Goal: Check status: Check status

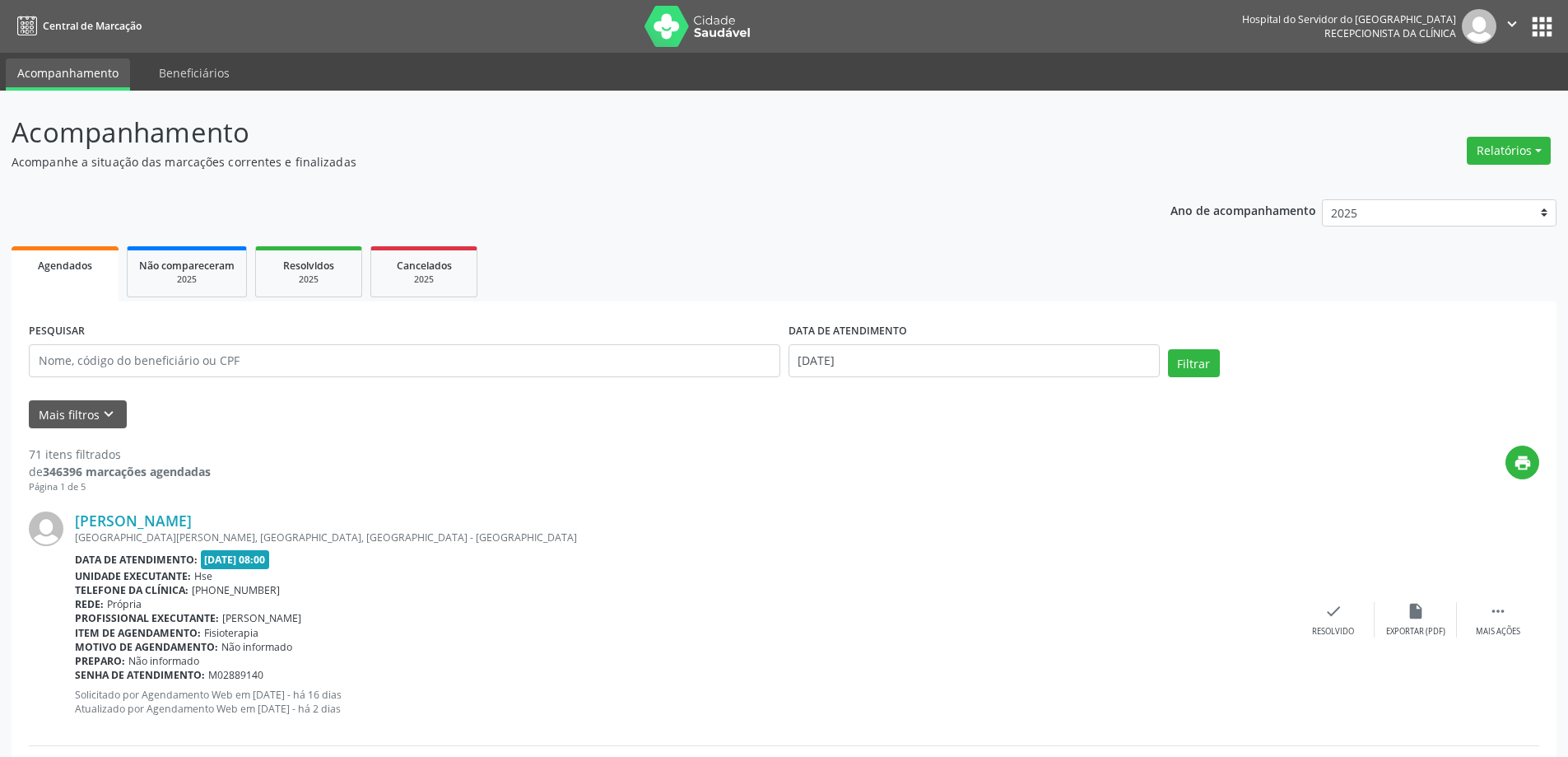
click at [1520, 168] on div "Relatórios Agendamentos Procedimentos realizados" at bounding box center [1508, 151] width 96 height 40
drag, startPoint x: 1515, startPoint y: 153, endPoint x: 1496, endPoint y: 165, distance: 22.5
click at [1514, 153] on button "Relatórios" at bounding box center [1509, 151] width 84 height 28
click at [1457, 189] on link "Agendamentos" at bounding box center [1463, 186] width 177 height 23
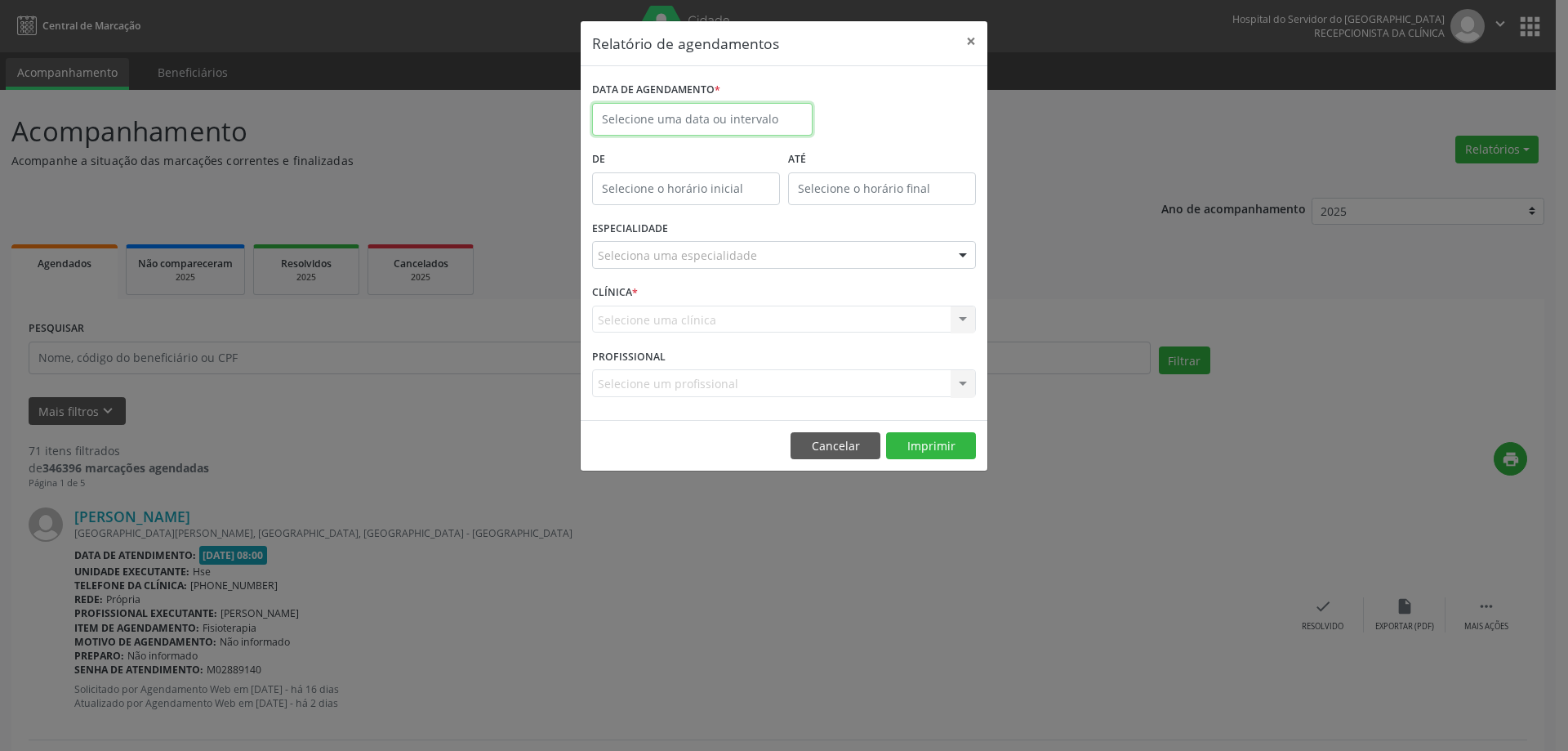
click at [716, 124] on body "Central de Marcação Hospital do Servidor do [GEOGRAPHIC_DATA] Recepcionista da …" at bounding box center [784, 375] width 1568 height 751
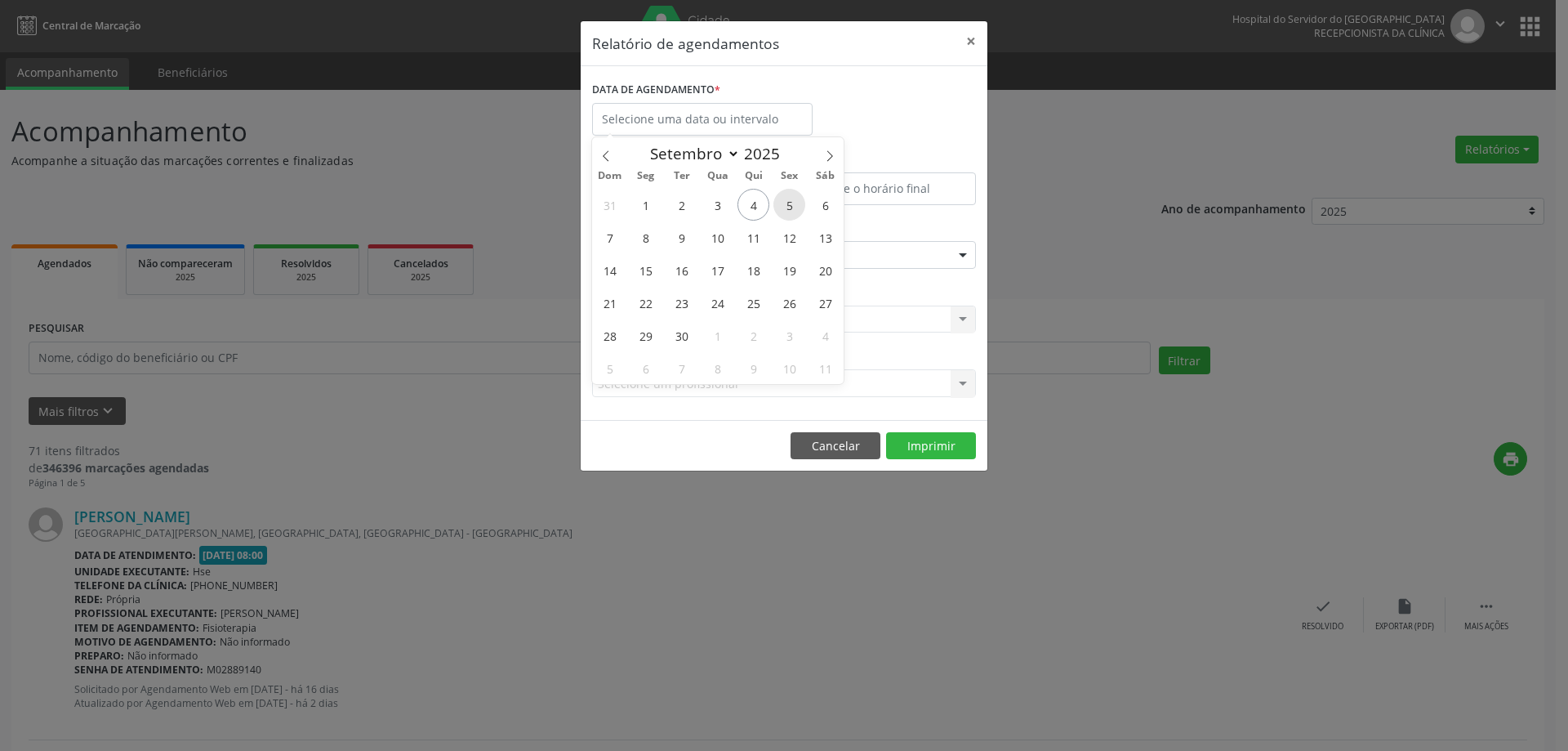
click at [776, 201] on span "5" at bounding box center [790, 205] width 32 height 32
type input "[DATE]"
click at [776, 201] on span "5" at bounding box center [790, 205] width 32 height 32
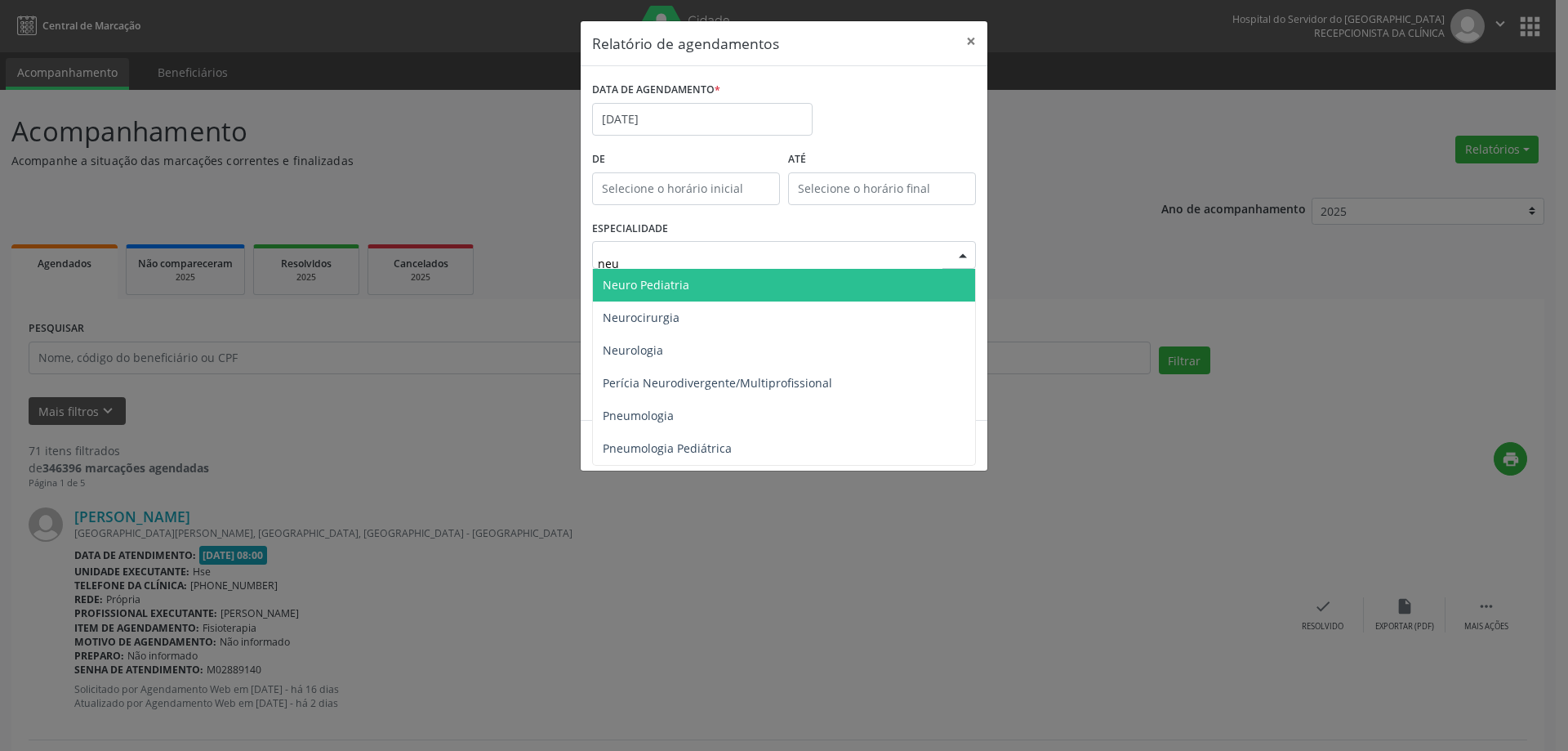
type input "neur"
click at [708, 284] on span "Neuro Pediatria" at bounding box center [784, 285] width 383 height 33
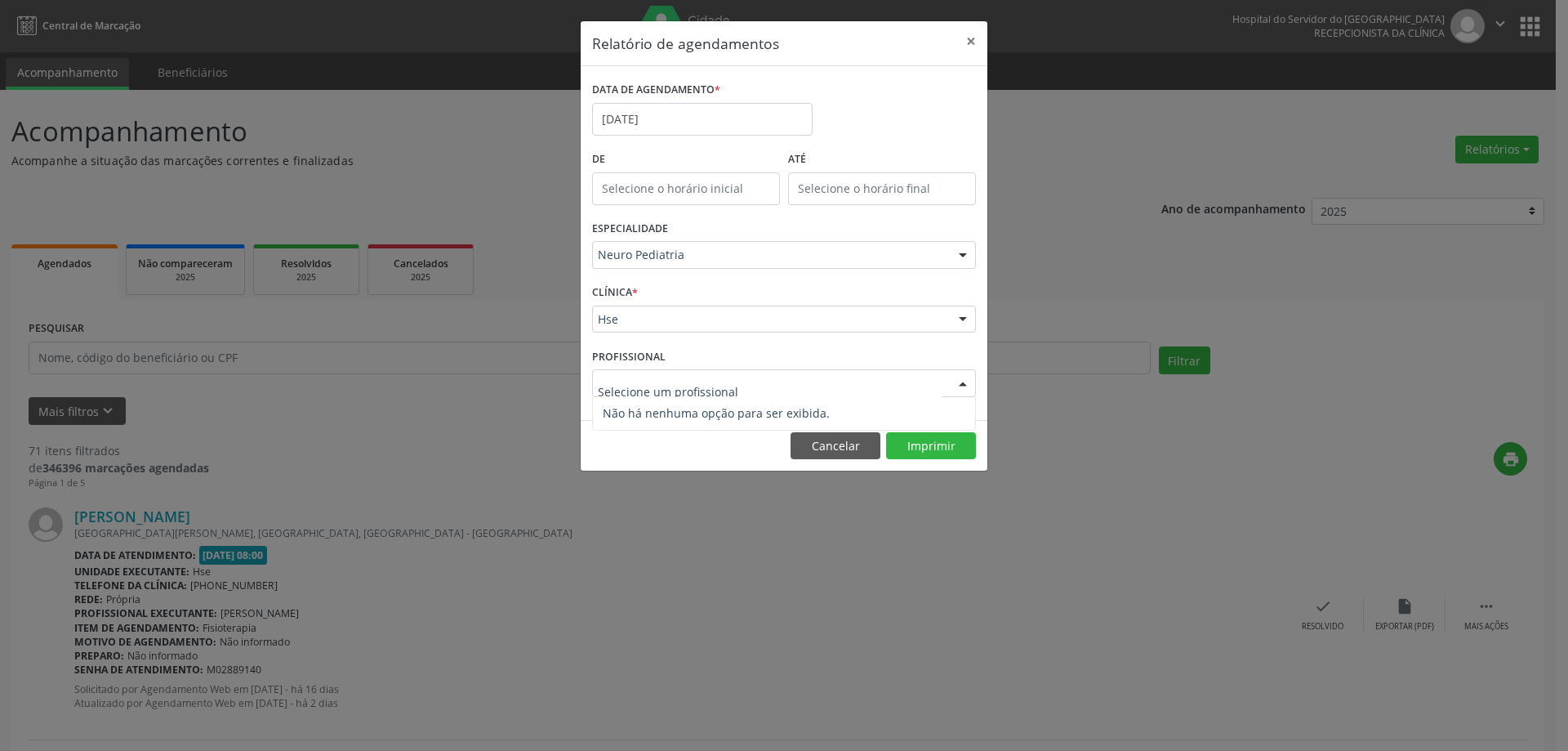
click at [718, 394] on div at bounding box center [784, 383] width 384 height 28
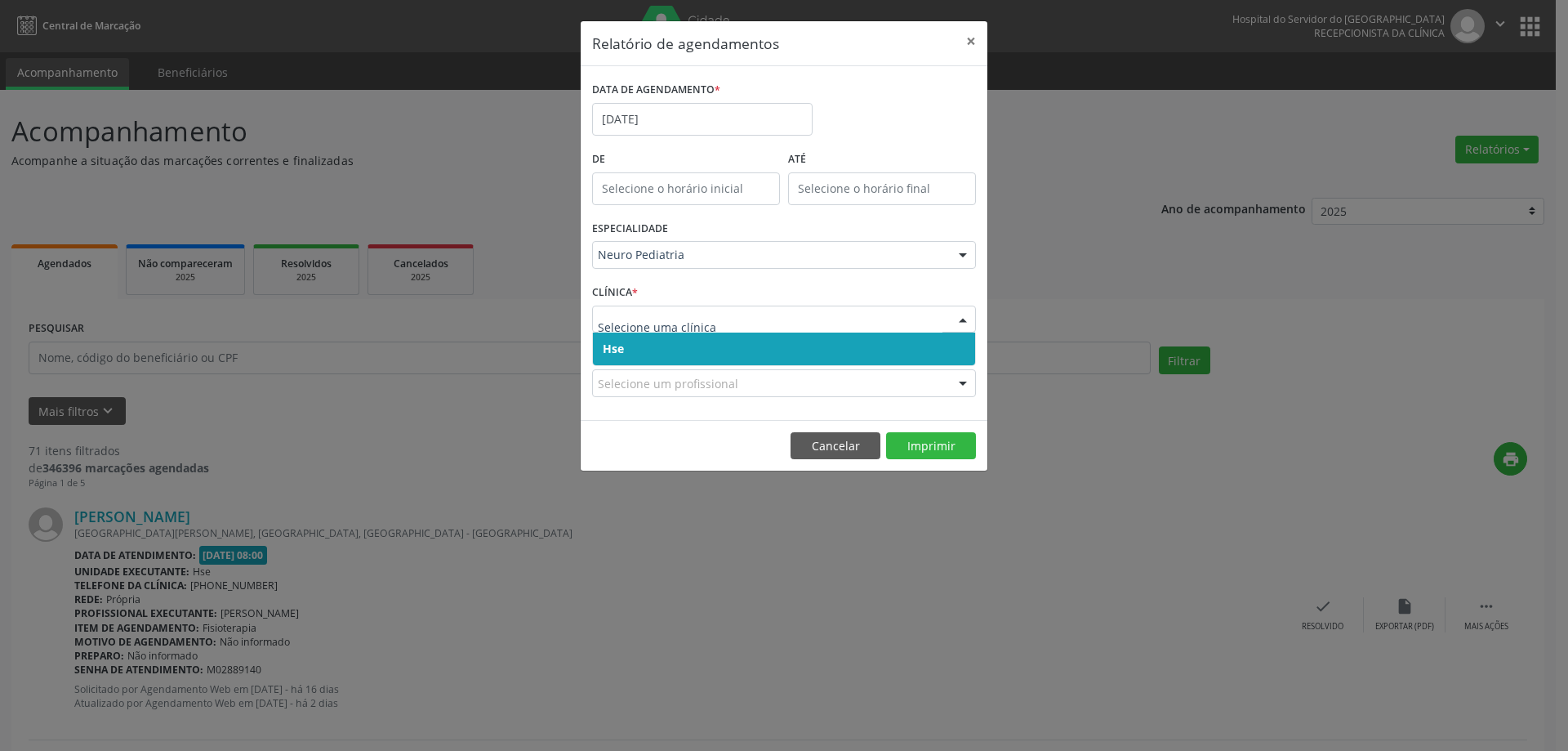
click at [721, 357] on span "Hse" at bounding box center [784, 349] width 383 height 33
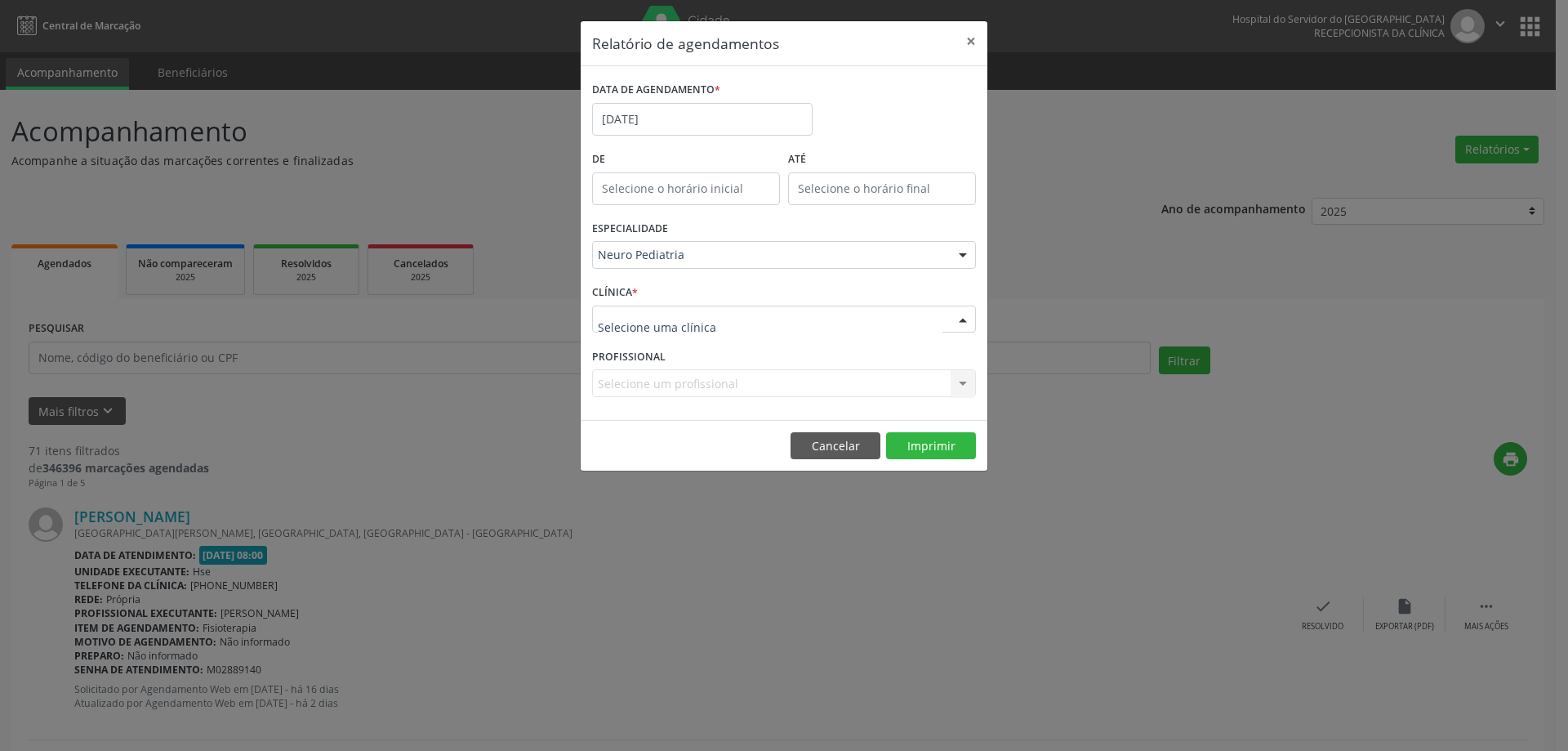
click at [729, 327] on div at bounding box center [784, 320] width 384 height 28
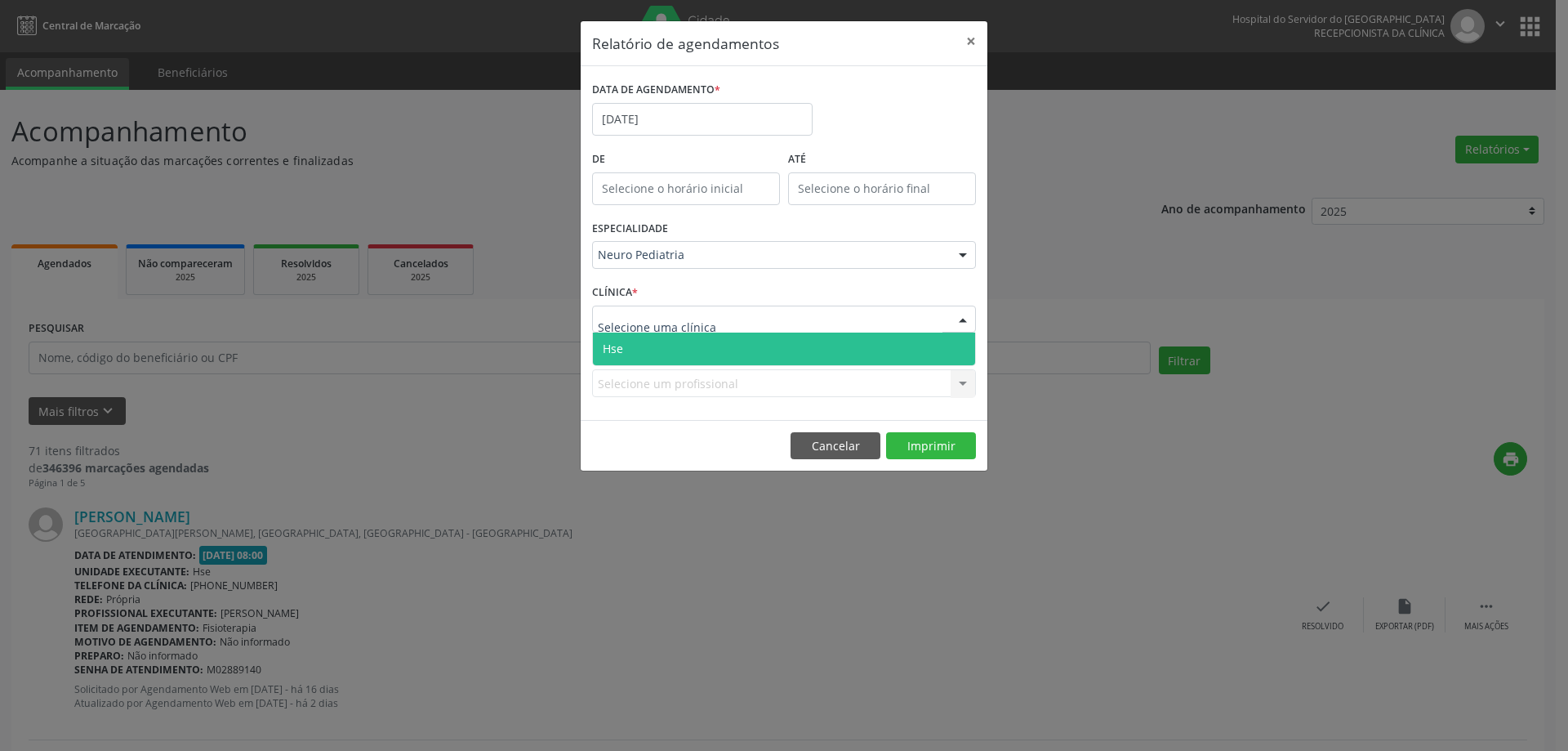
click at [715, 359] on span "Hse" at bounding box center [784, 349] width 383 height 33
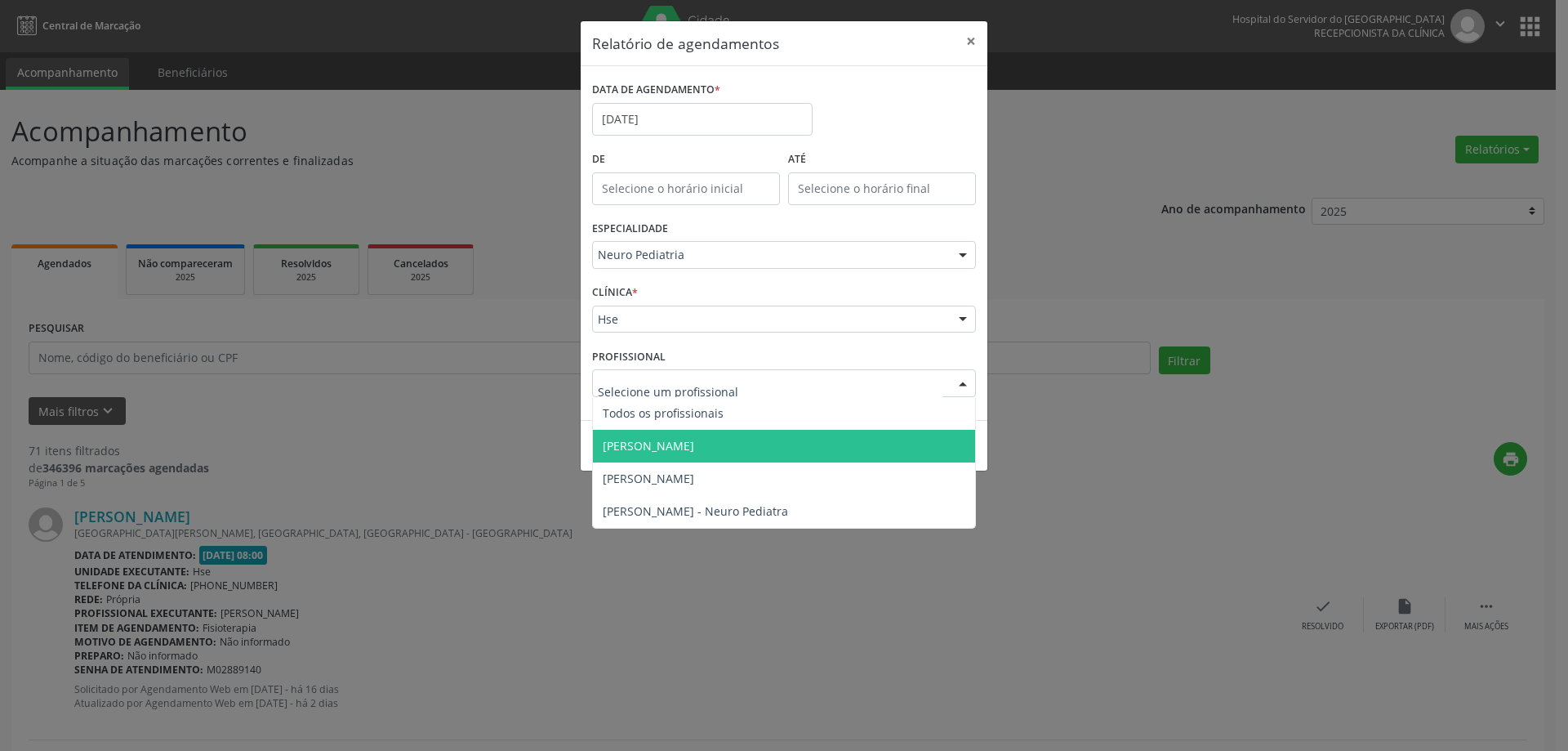
click at [695, 446] on span "[PERSON_NAME]" at bounding box center [648, 446] width 91 height 16
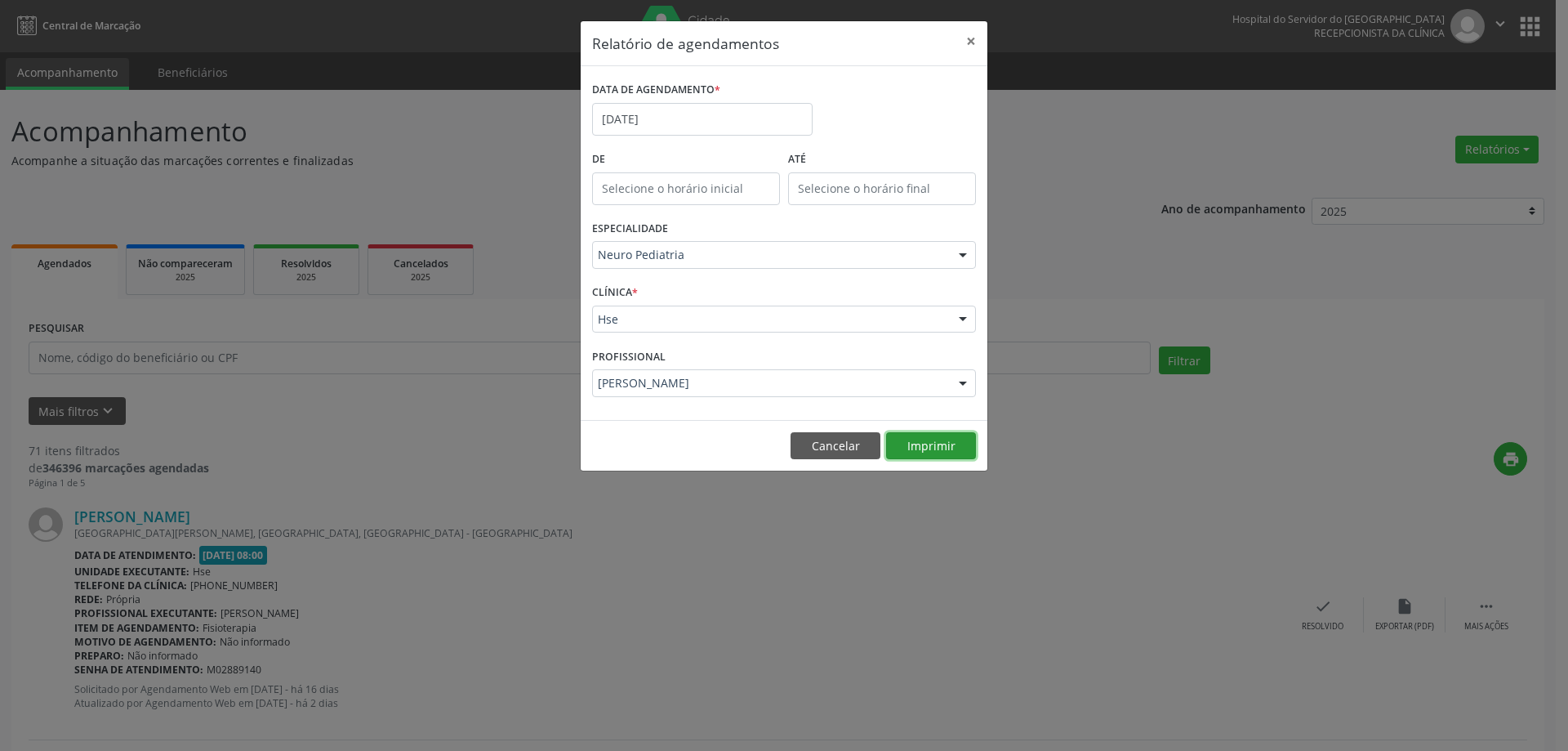
click at [905, 444] on button "Imprimir" at bounding box center [932, 446] width 90 height 28
click at [968, 30] on button "×" at bounding box center [971, 41] width 33 height 40
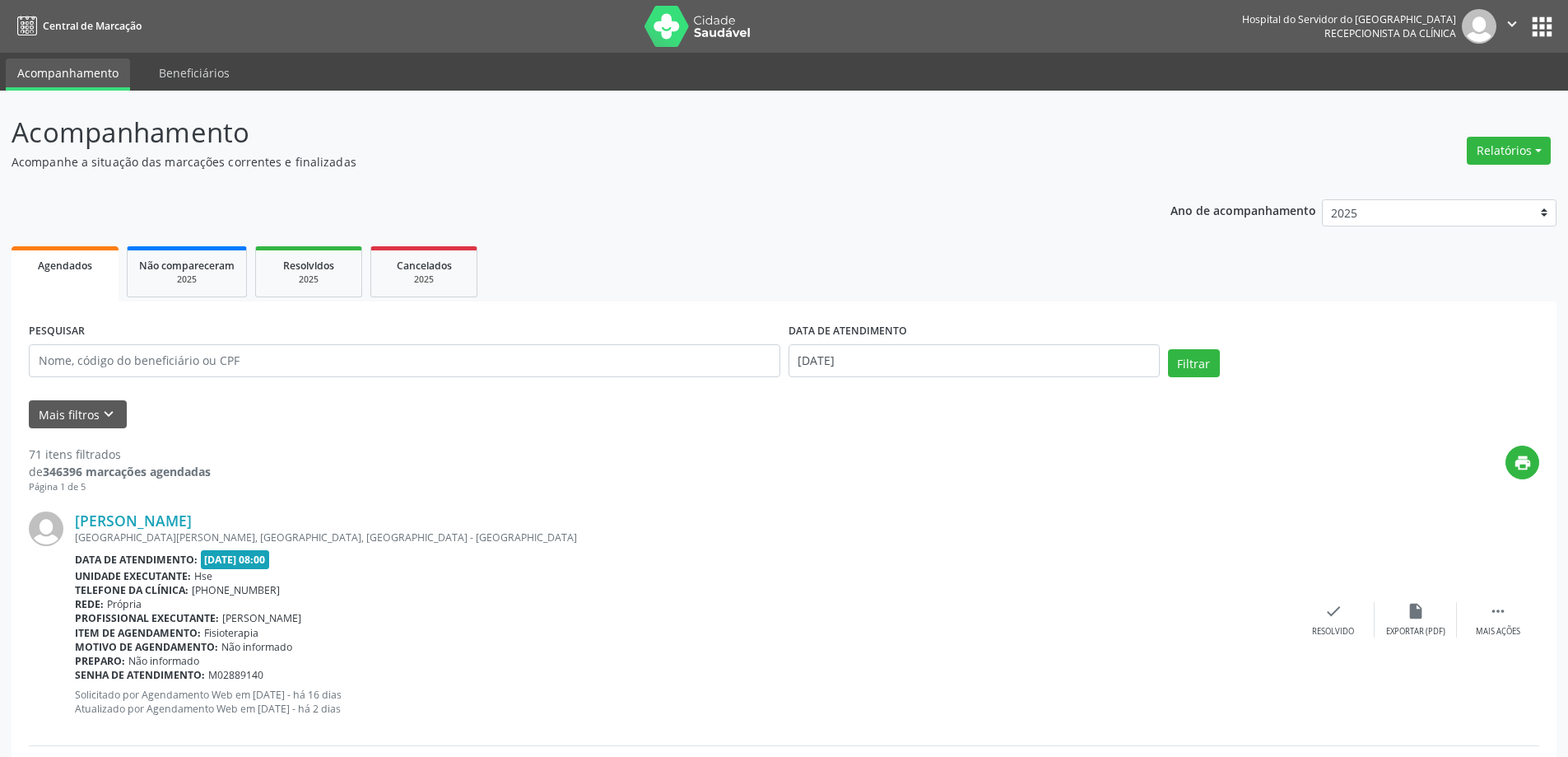
click at [883, 383] on div "DATA DE ATENDIMENTO [DATE]" at bounding box center [974, 353] width 380 height 70
click at [884, 367] on input "[DATE]" at bounding box center [974, 360] width 371 height 33
click at [949, 456] on span "4" at bounding box center [951, 446] width 32 height 32
type input "[DATE]"
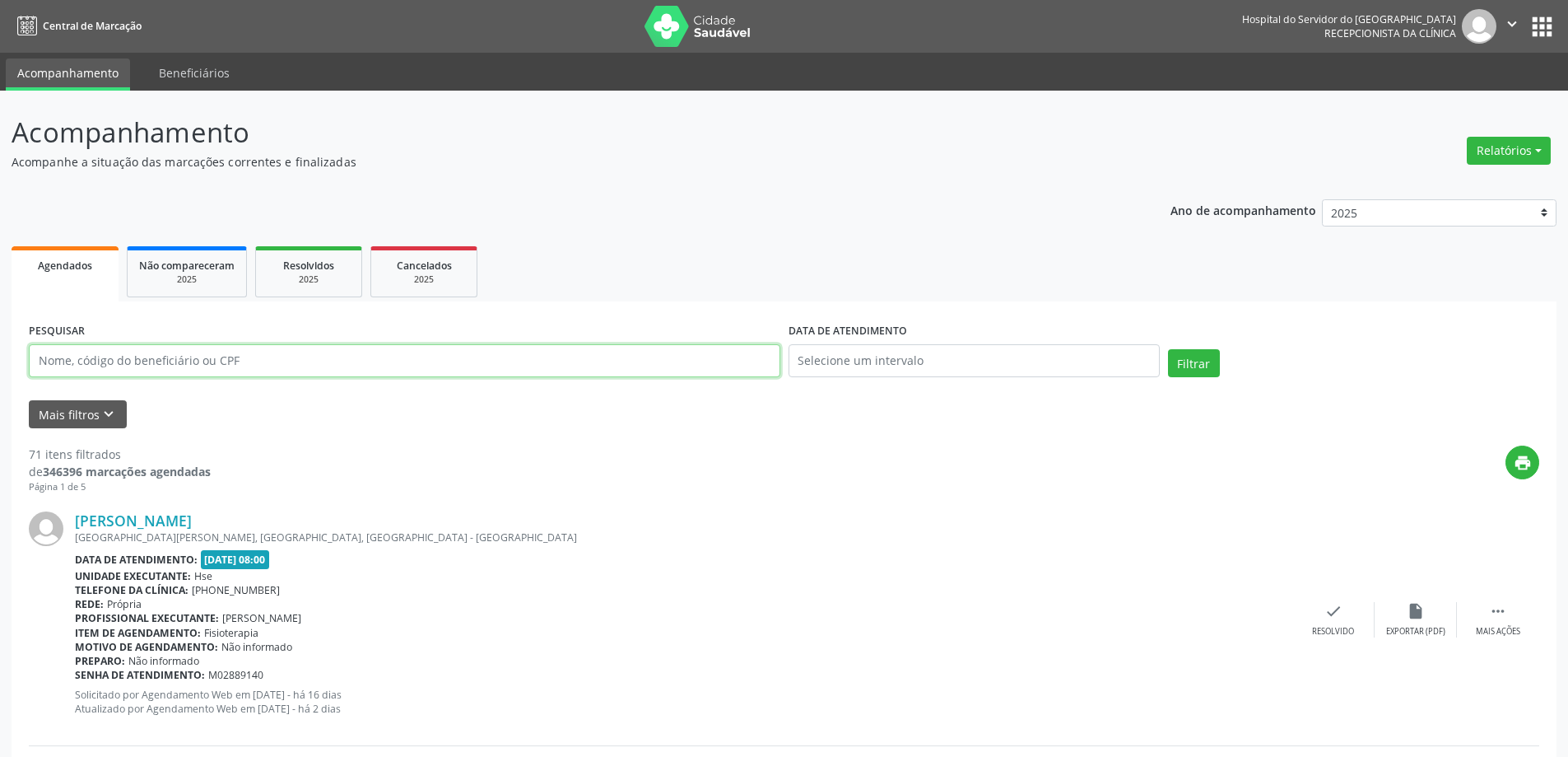
click at [198, 366] on input "text" at bounding box center [404, 360] width 751 height 33
click at [1168, 349] on button "Filtrar" at bounding box center [1194, 363] width 52 height 28
click at [166, 524] on link "[PERSON_NAME]" at bounding box center [133, 520] width 117 height 18
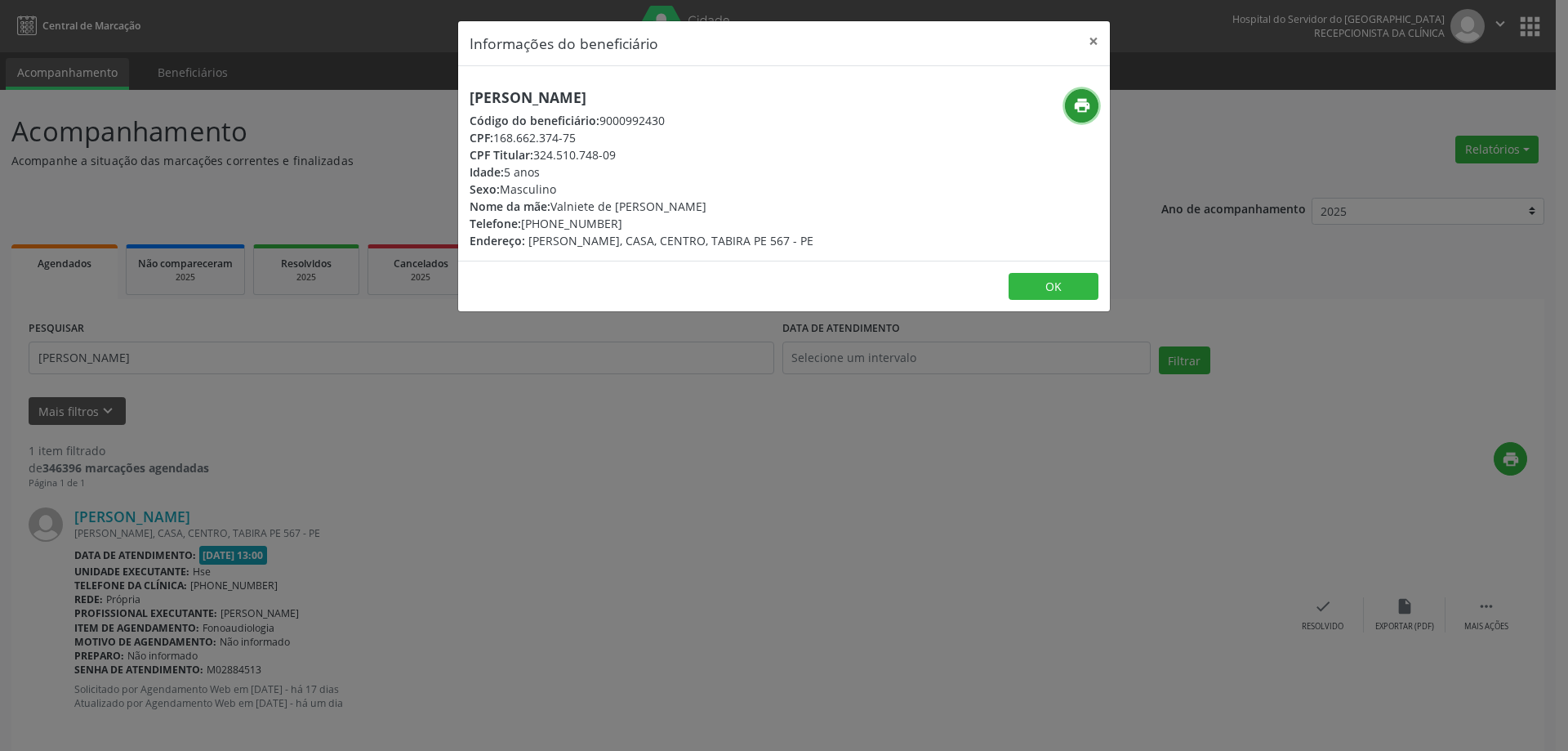
click at [1088, 102] on icon "print" at bounding box center [1082, 105] width 18 height 18
click at [1101, 39] on button "×" at bounding box center [1093, 41] width 33 height 40
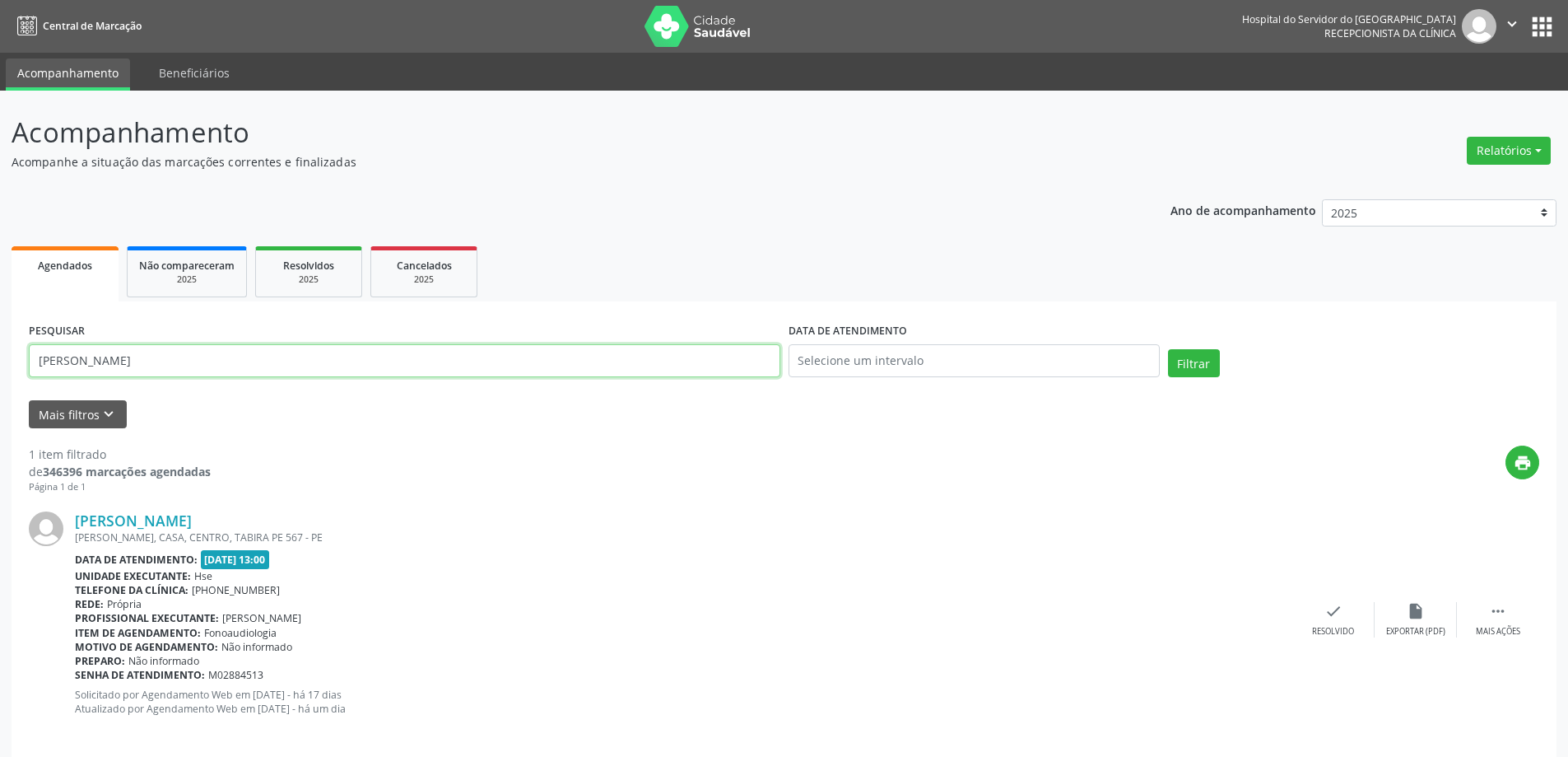
drag, startPoint x: 188, startPoint y: 368, endPoint x: 0, endPoint y: 372, distance: 188.0
click at [2, 372] on div "Acompanhamento Acompanhe a situação das marcações correntes e finalizadas Relat…" at bounding box center [784, 432] width 1568 height 683
click at [1168, 349] on button "Filtrar" at bounding box center [1194, 363] width 52 height 28
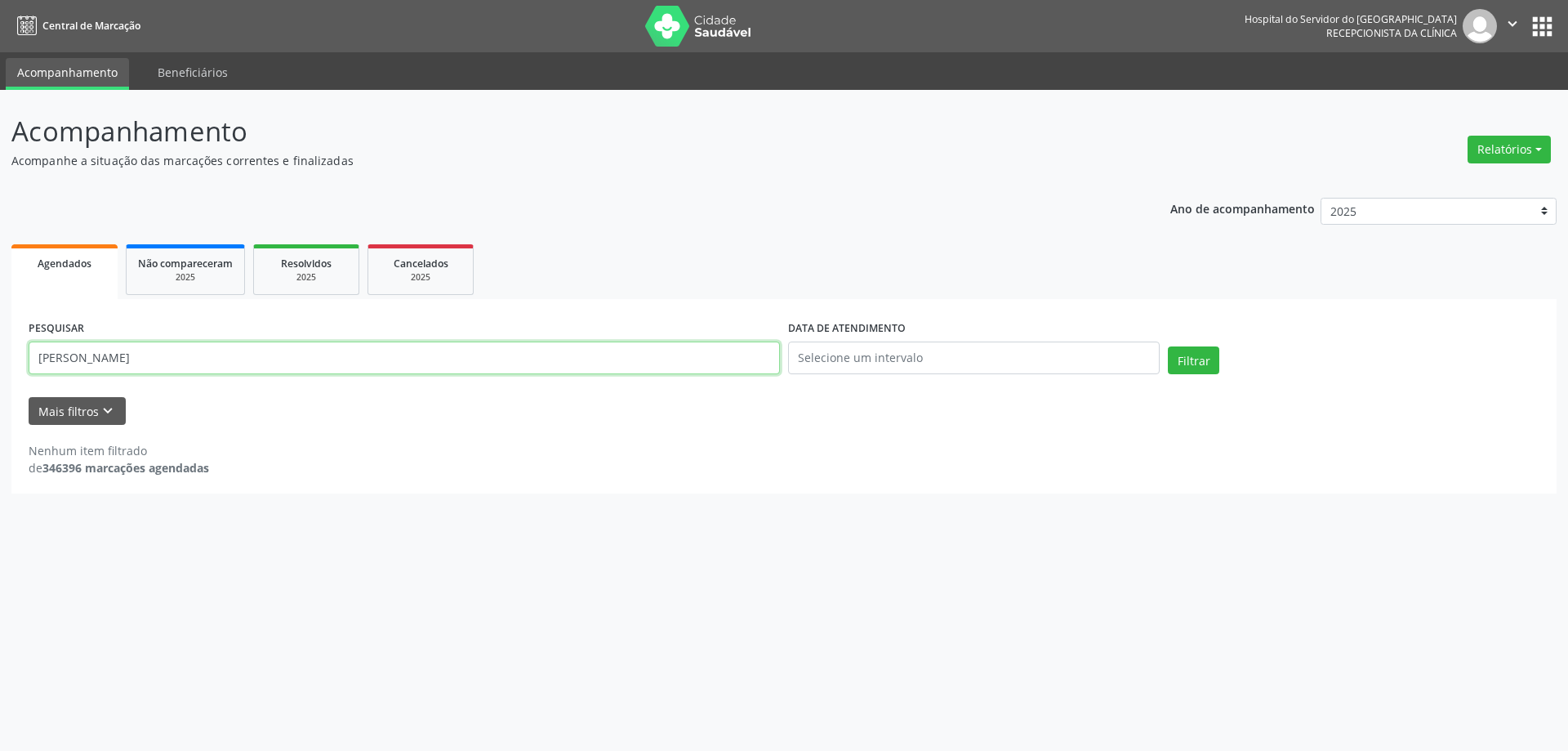
click at [171, 364] on input "[PERSON_NAME]" at bounding box center [403, 357] width 751 height 33
drag, startPoint x: 187, startPoint y: 360, endPoint x: 125, endPoint y: 365, distance: 62.2
click at [125, 365] on input "[PERSON_NAME]" at bounding box center [403, 357] width 751 height 33
click at [1168, 346] on button "Filtrar" at bounding box center [1194, 360] width 52 height 28
click at [139, 353] on input "[PERSON_NAME]" at bounding box center [403, 357] width 751 height 33
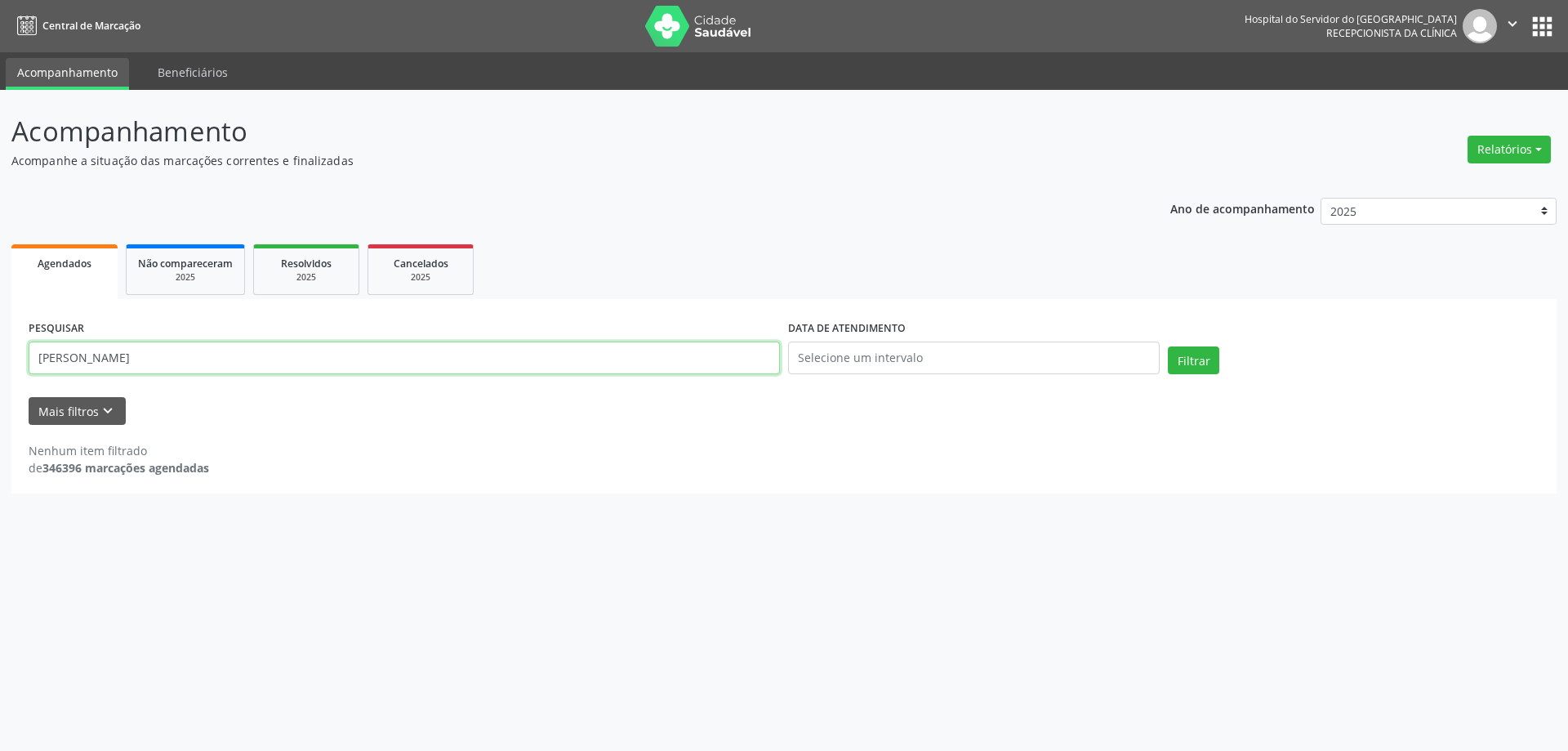
drag, startPoint x: 148, startPoint y: 355, endPoint x: 0, endPoint y: 352, distance: 148.0
click at [0, 352] on div "Acompanhamento Acompanhe a situação das marcações correntes e finalizadas Relat…" at bounding box center [784, 420] width 1568 height 661
type input "[PERSON_NAME]"
click at [1168, 346] on button "Filtrar" at bounding box center [1194, 360] width 52 height 28
drag, startPoint x: 306, startPoint y: 365, endPoint x: 31, endPoint y: 354, distance: 275.2
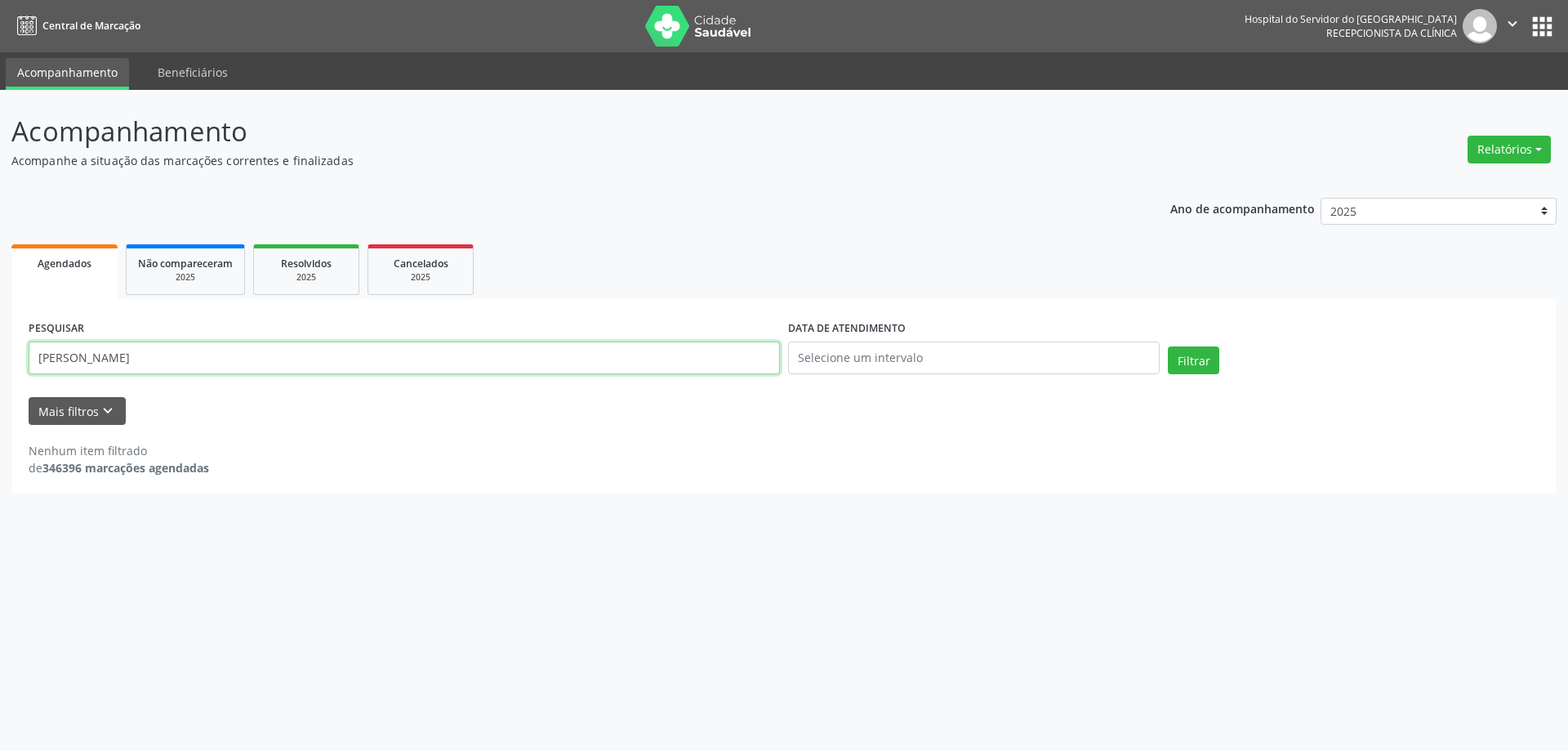
click at [31, 354] on input "[PERSON_NAME]" at bounding box center [403, 357] width 751 height 33
click at [284, 274] on div "2025" at bounding box center [306, 277] width 82 height 12
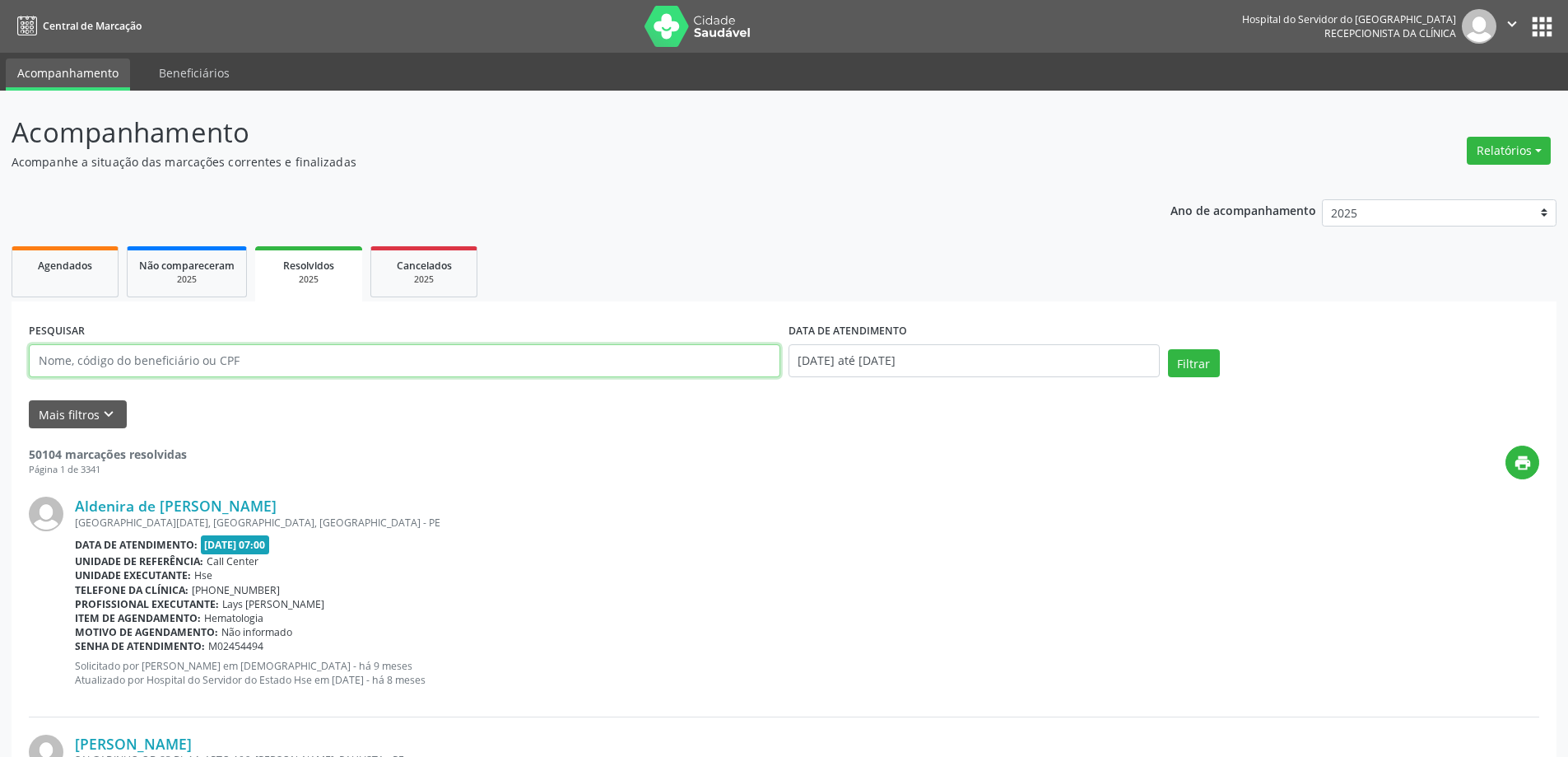
click at [327, 347] on input "text" at bounding box center [404, 360] width 751 height 33
paste input "[PERSON_NAME]"
type input "[PERSON_NAME]"
click at [1198, 366] on button "Filtrar" at bounding box center [1194, 363] width 52 height 28
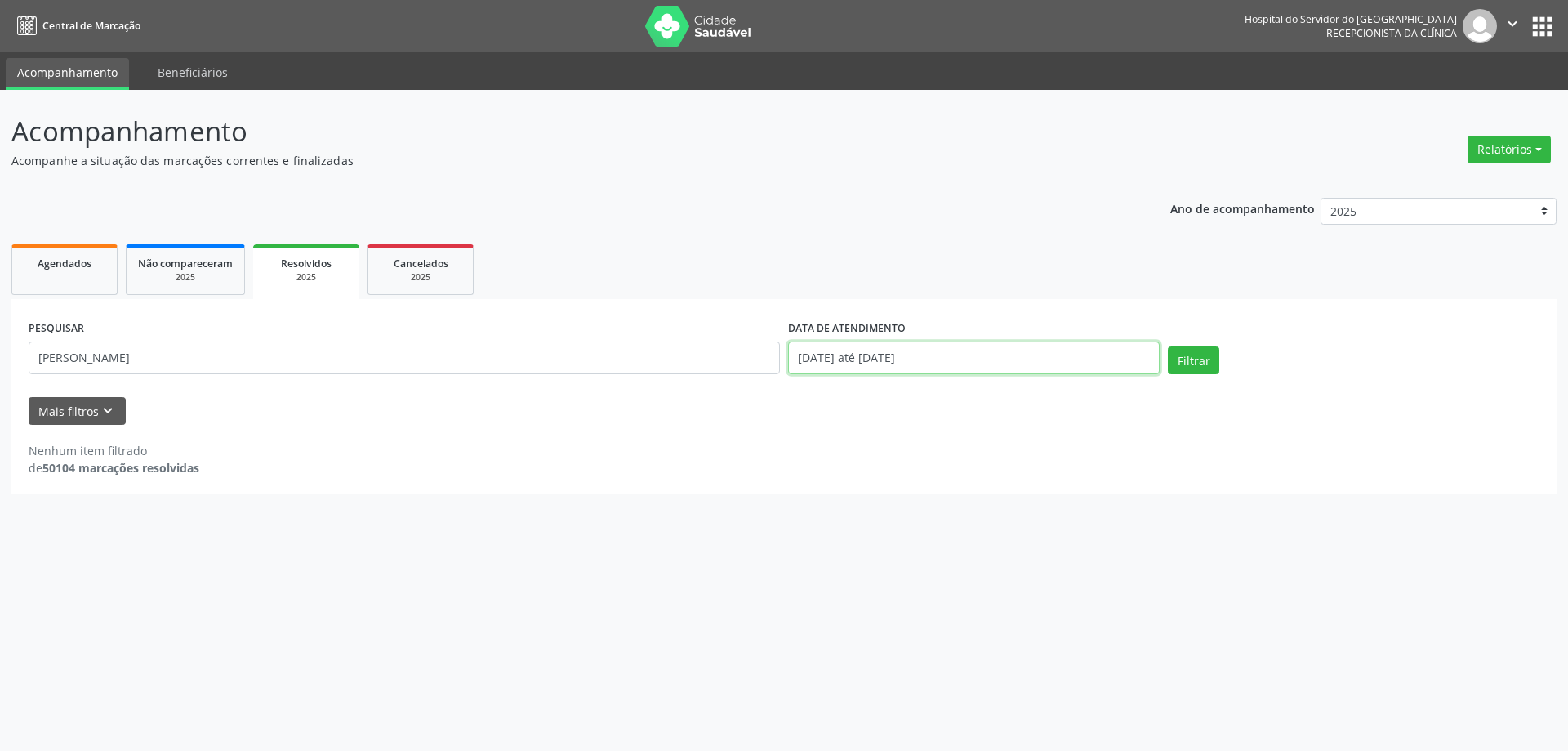
click at [988, 372] on body "Central de Marcação Hospital do Servidor do [GEOGRAPHIC_DATA] Recepcionista da …" at bounding box center [784, 375] width 1568 height 751
drag, startPoint x: 946, startPoint y: 446, endPoint x: 1014, endPoint y: 328, distance: 136.2
click at [945, 445] on span "4" at bounding box center [944, 443] width 32 height 32
type input "[DATE]"
drag, startPoint x: 1019, startPoint y: 288, endPoint x: 1098, endPoint y: 334, distance: 91.4
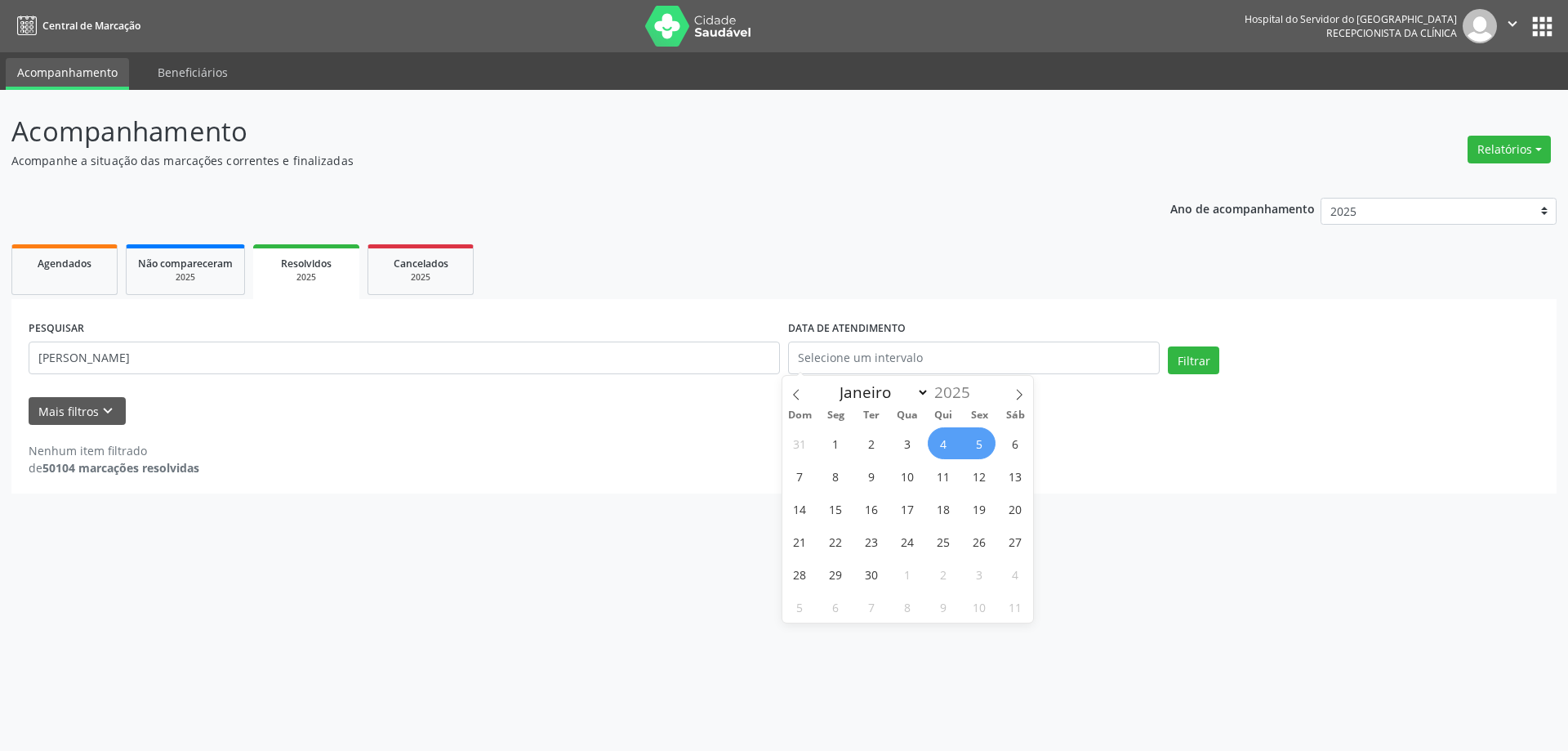
click at [1019, 289] on ul "Agendados Não compareceram 2025 Resolvidos 2025 Cancelados 2025" at bounding box center [784, 269] width 1545 height 59
click at [1176, 351] on div "PESQUISAR [PERSON_NAME] DATA DE ATENDIMENTO Filtrar" at bounding box center [784, 351] width 1519 height 70
click at [1178, 352] on button "Filtrar" at bounding box center [1194, 360] width 52 height 28
click at [446, 259] on span "Cancelados" at bounding box center [421, 263] width 55 height 14
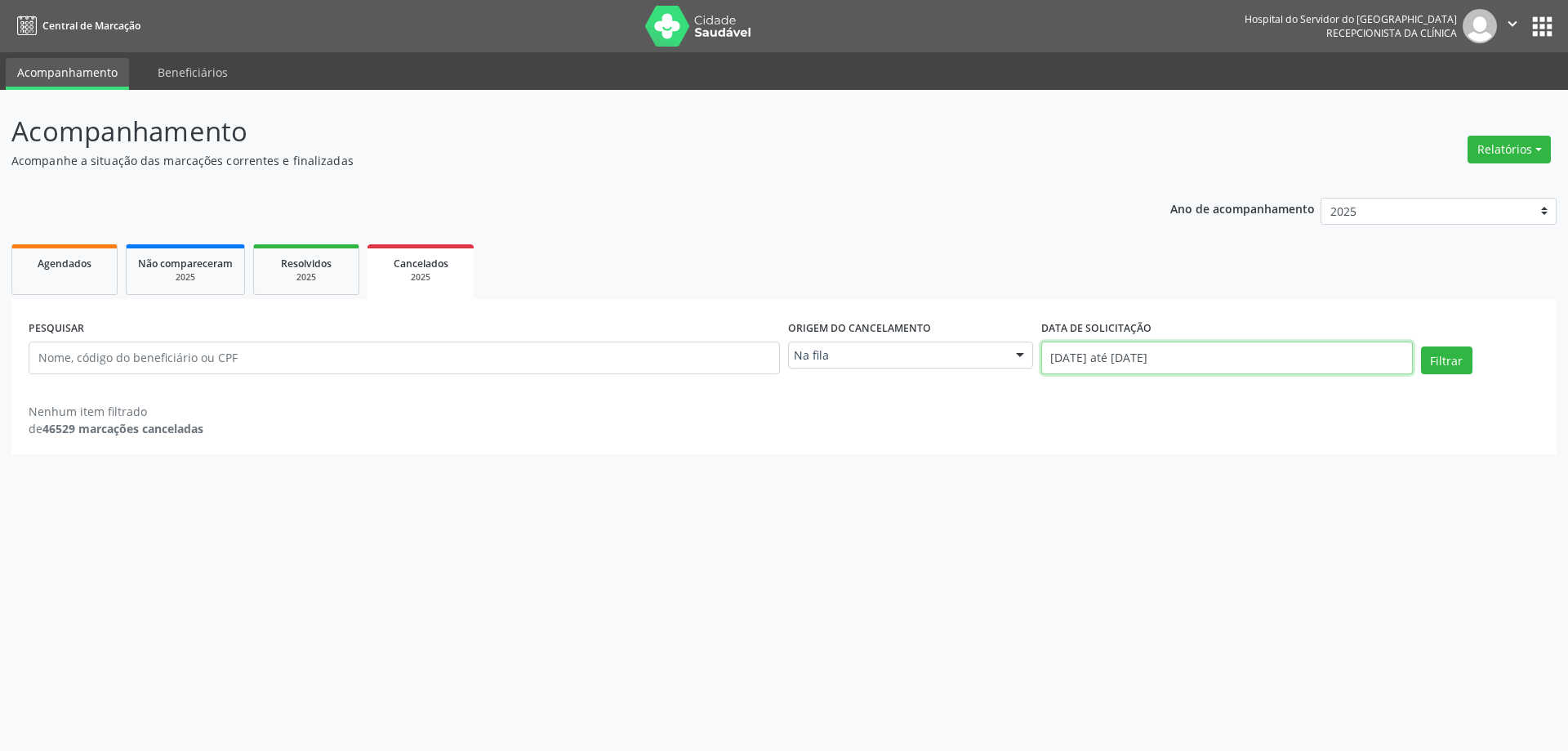
drag, startPoint x: 1163, startPoint y: 350, endPoint x: 1184, endPoint y: 360, distance: 23.3
click at [1167, 350] on input "[DATE] até [DATE]" at bounding box center [1227, 357] width 371 height 33
click at [1189, 435] on span "4" at bounding box center [1195, 443] width 32 height 32
type input "[DATE]"
click at [1101, 270] on ul "Agendados Não compareceram 2025 Resolvidos 2025 Cancelados 2025" at bounding box center [784, 269] width 1545 height 59
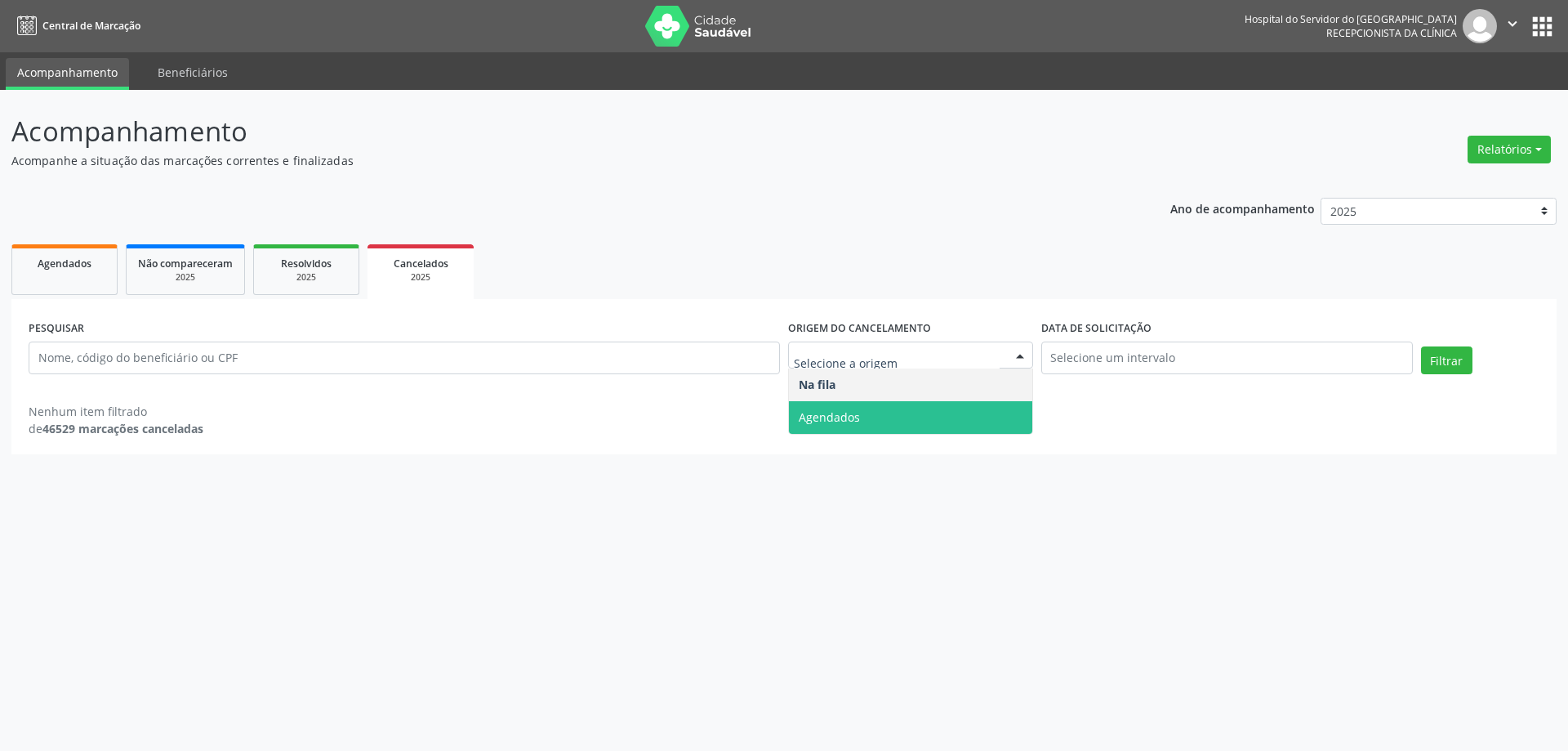
drag, startPoint x: 870, startPoint y: 414, endPoint x: 861, endPoint y: 415, distance: 9.1
click at [869, 415] on span "Agendados" at bounding box center [910, 417] width 243 height 33
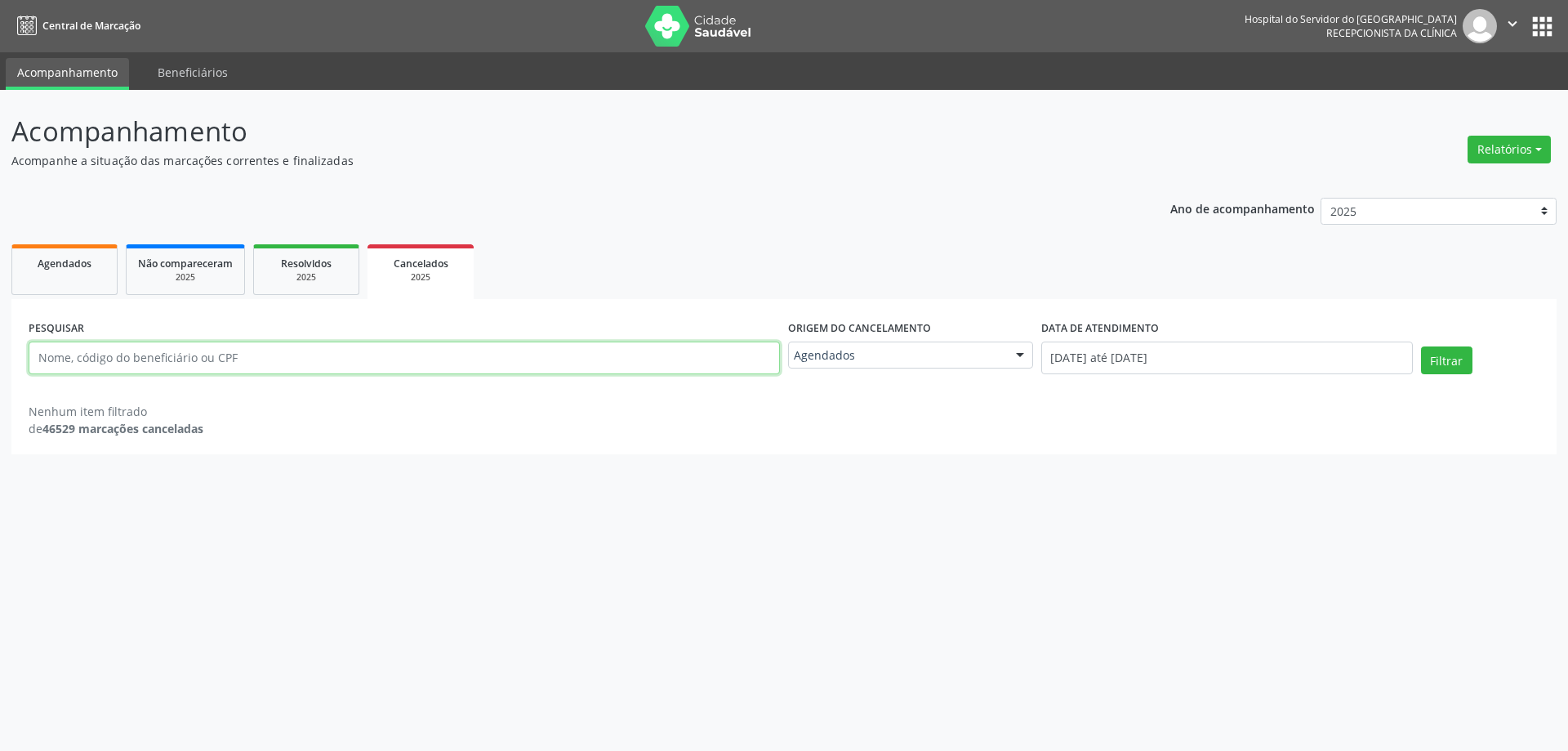
click at [283, 355] on input "text" at bounding box center [403, 357] width 751 height 33
paste input "[PERSON_NAME]"
type input "[PERSON_NAME]"
drag, startPoint x: 1200, startPoint y: 366, endPoint x: 1210, endPoint y: 388, distance: 24.2
click at [1200, 366] on input "[DATE] até [DATE]" at bounding box center [1227, 357] width 371 height 33
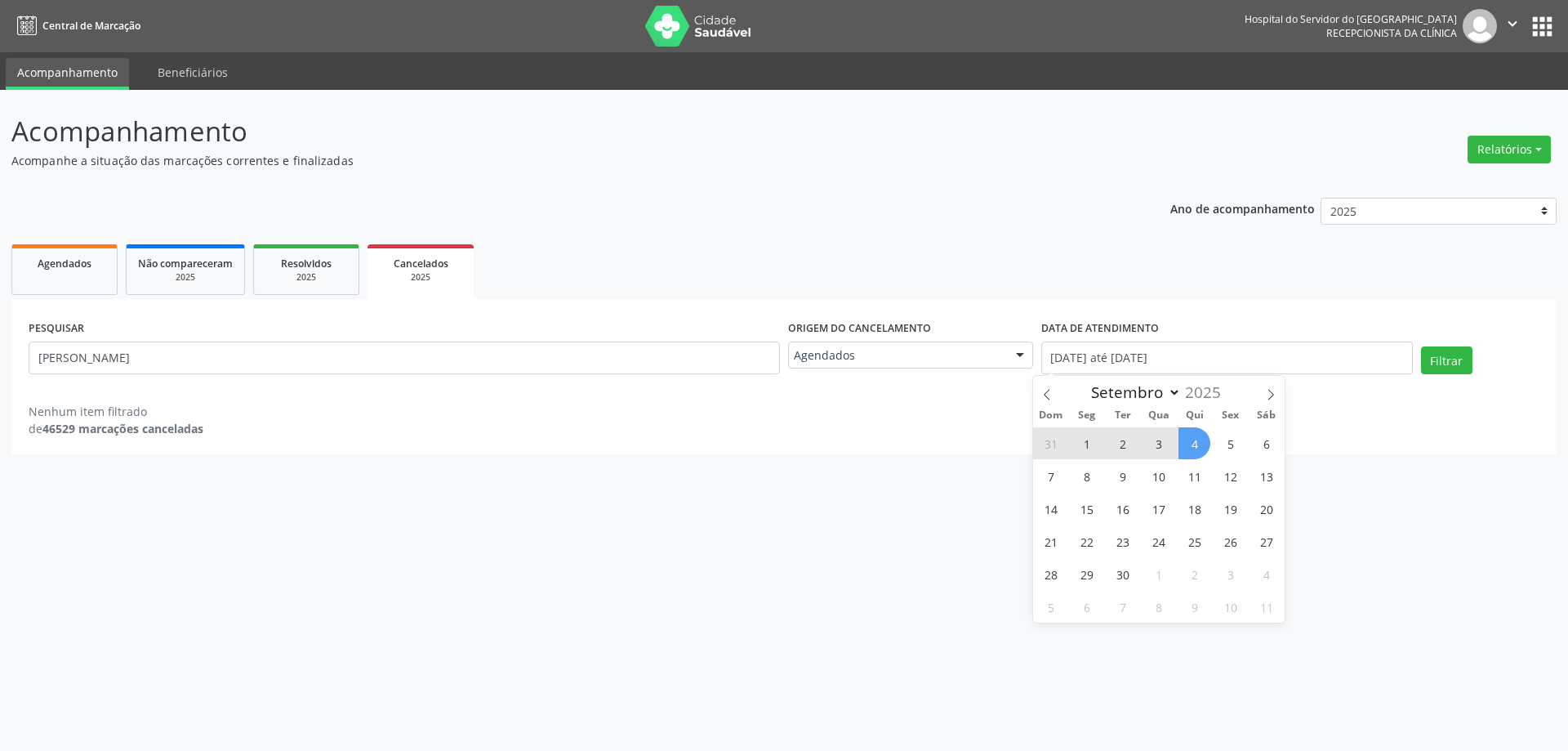
click at [1194, 448] on span "4" at bounding box center [1195, 443] width 32 height 32
type input "[DATE]"
click at [1189, 370] on input "[DATE]" at bounding box center [1227, 357] width 371 height 33
click at [1207, 313] on div "PESQUISAR [PERSON_NAME] do cancelamento Agendados Na fila Agendados Nenhum resu…" at bounding box center [784, 376] width 1545 height 155
click at [1430, 364] on button "Filtrar" at bounding box center [1447, 360] width 52 height 28
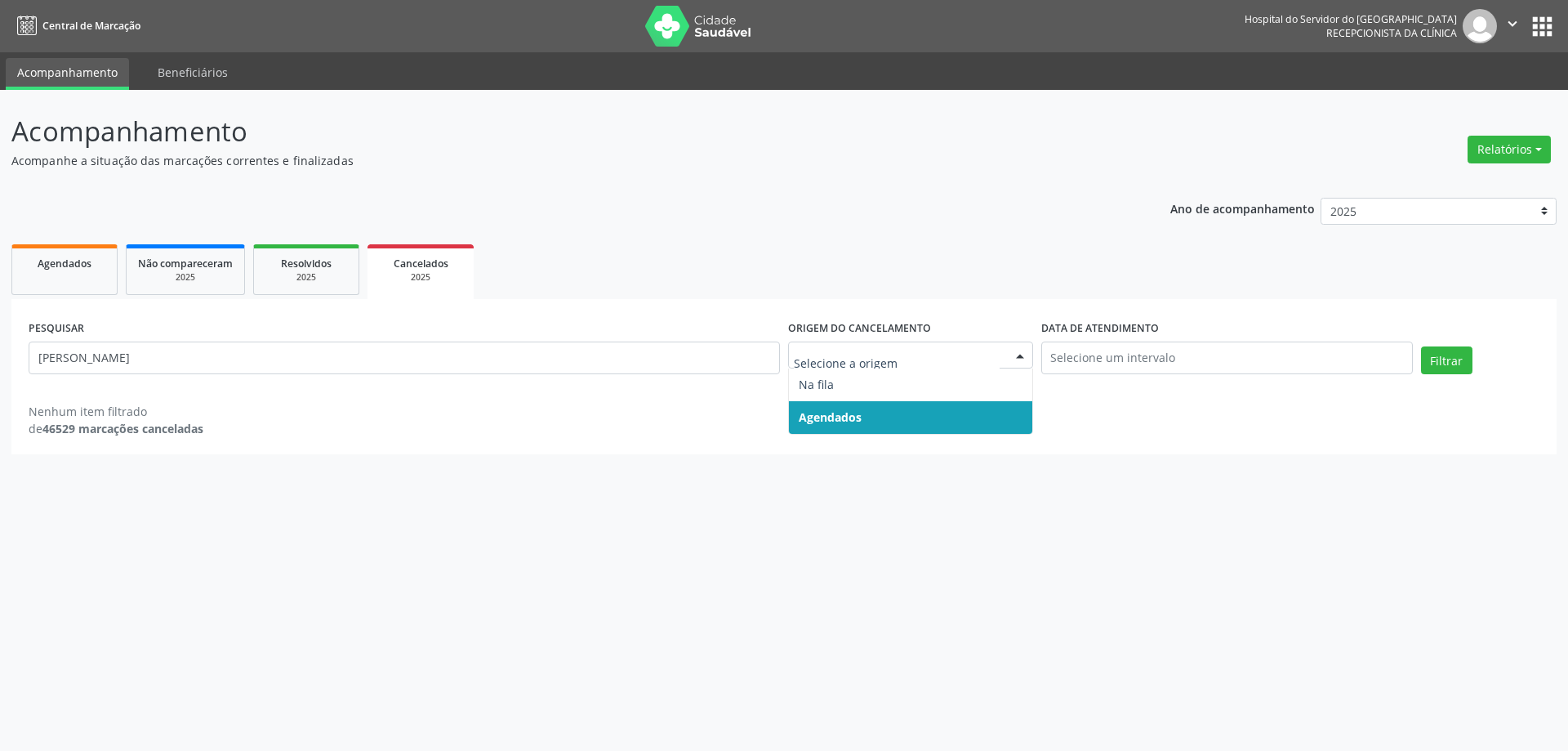
click at [884, 421] on span "Agendados" at bounding box center [910, 417] width 243 height 33
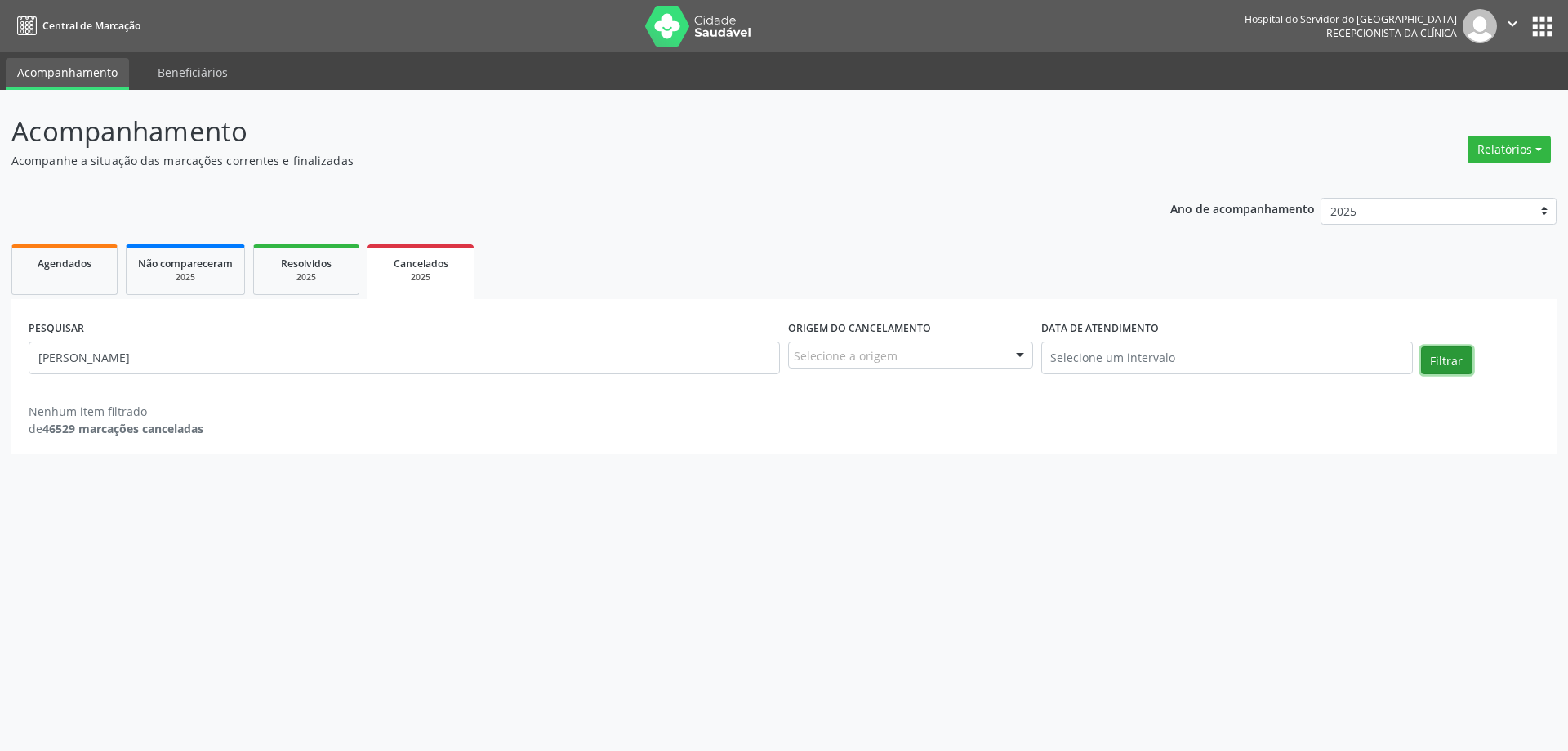
click at [1448, 368] on button "Filtrar" at bounding box center [1447, 360] width 52 height 28
click at [26, 250] on link "Agendados" at bounding box center [64, 270] width 106 height 51
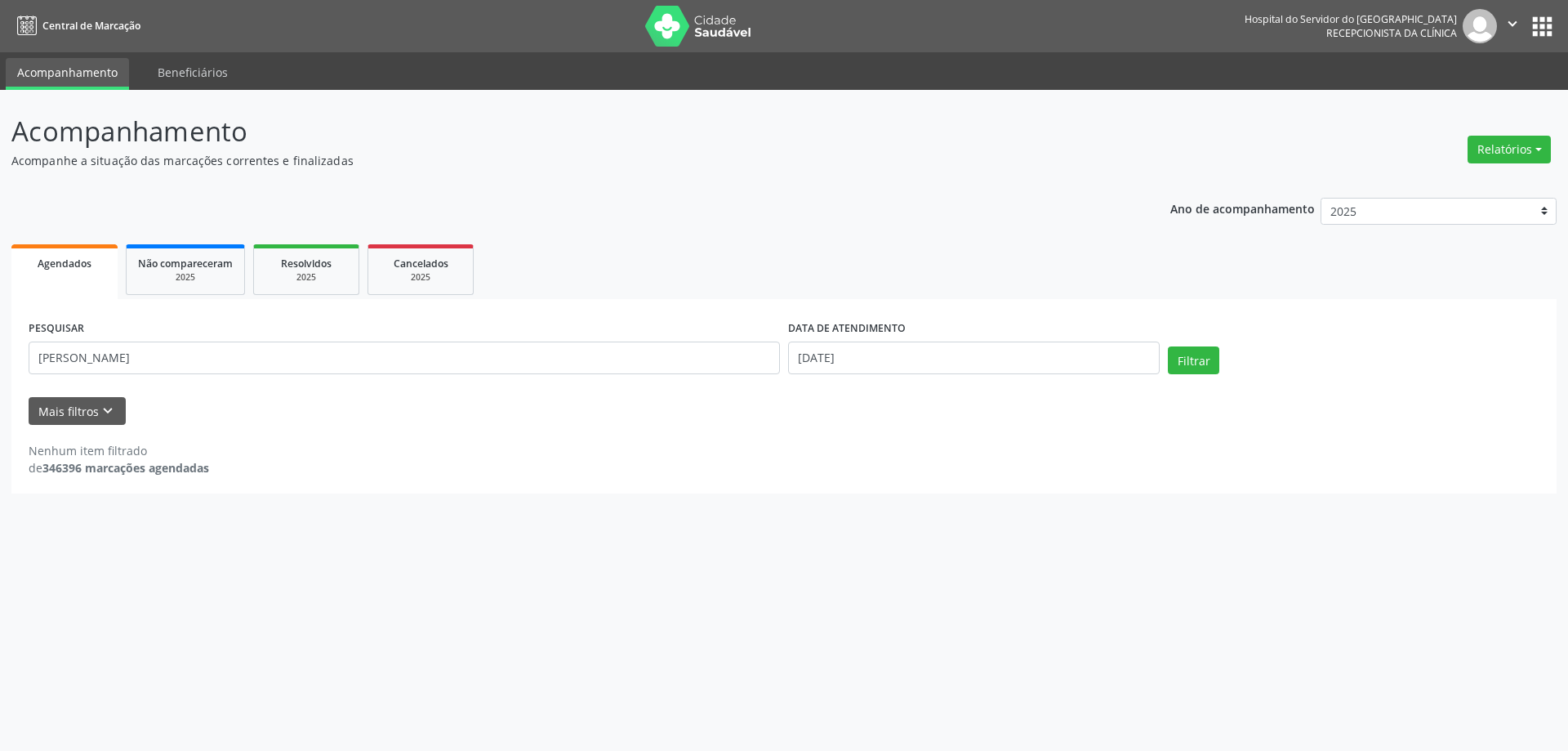
drag, startPoint x: 309, startPoint y: 334, endPoint x: 309, endPoint y: 344, distance: 10.0
click at [309, 339] on div "PESQUISAR [PERSON_NAME]" at bounding box center [404, 351] width 760 height 70
click at [308, 346] on input "[PERSON_NAME]" at bounding box center [403, 357] width 751 height 33
type input "[PERSON_NAME]"
click at [1168, 346] on button "Filtrar" at bounding box center [1194, 360] width 52 height 28
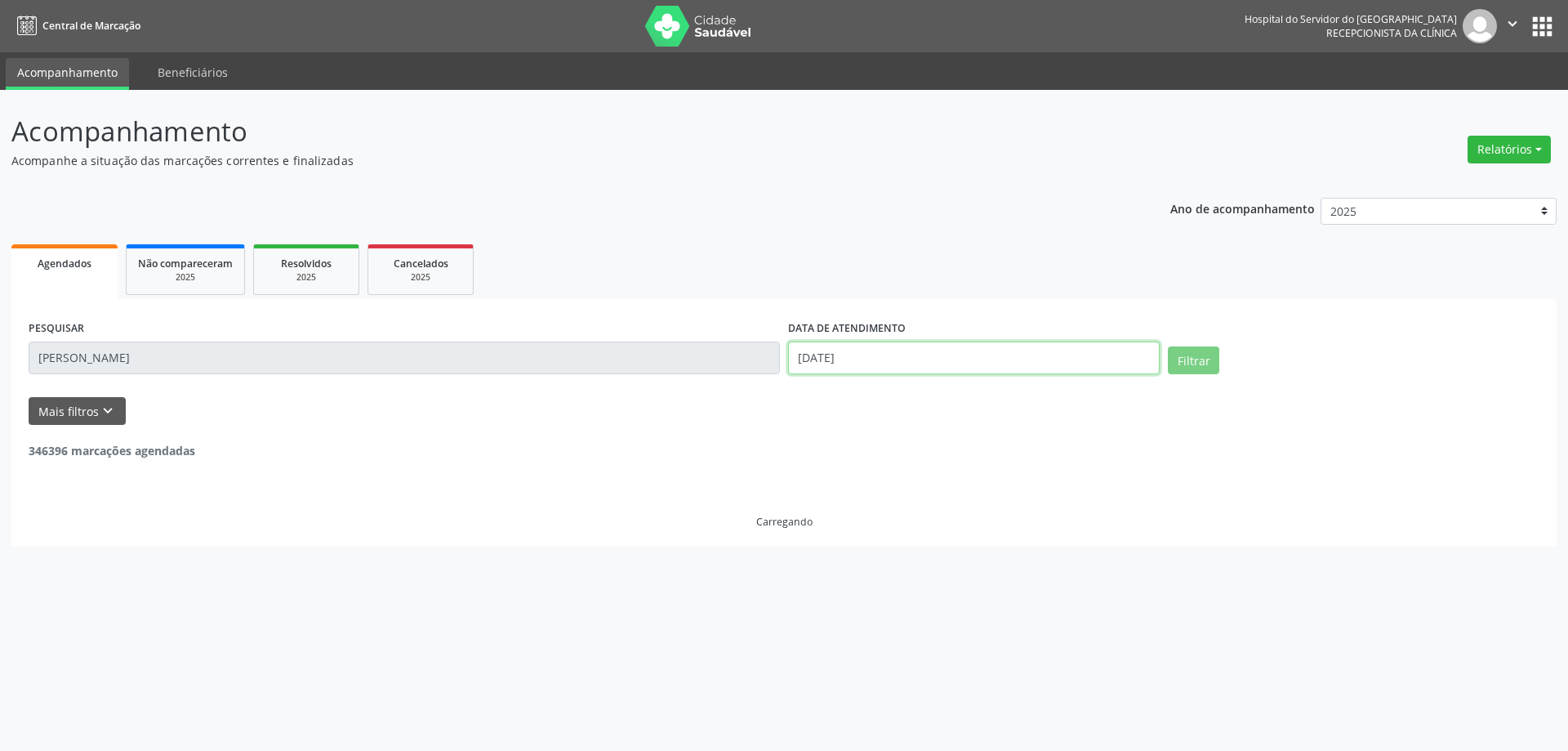
click at [883, 361] on input "[DATE]" at bounding box center [974, 357] width 371 height 33
drag, startPoint x: 938, startPoint y: 451, endPoint x: 933, endPoint y: 395, distance: 56.2
click at [938, 451] on span "4" at bounding box center [944, 443] width 32 height 32
type input "[DATE]"
click at [933, 298] on ul "Agendados Não compareceram 2025 Resolvidos 2025 Cancelados 2025" at bounding box center [784, 269] width 1545 height 59
